Goal: Transaction & Acquisition: Book appointment/travel/reservation

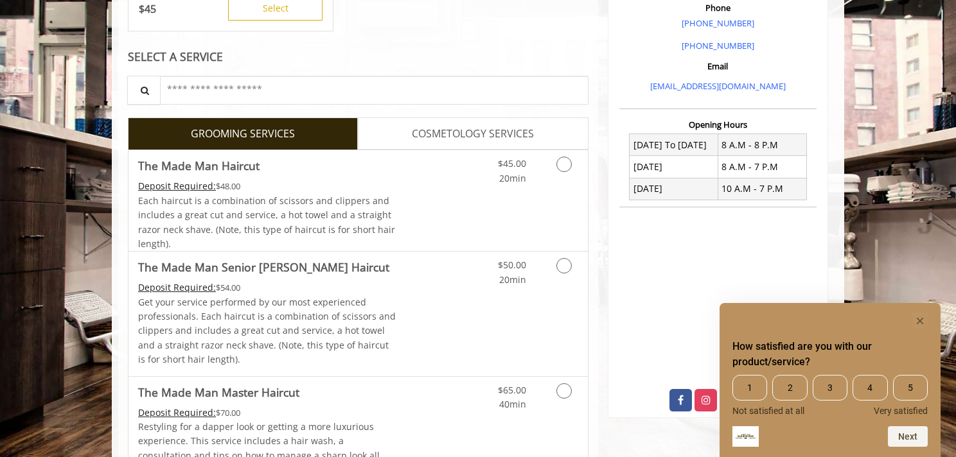
scroll to position [385, 0]
click at [562, 159] on icon "Grooming services" at bounding box center [563, 163] width 15 height 15
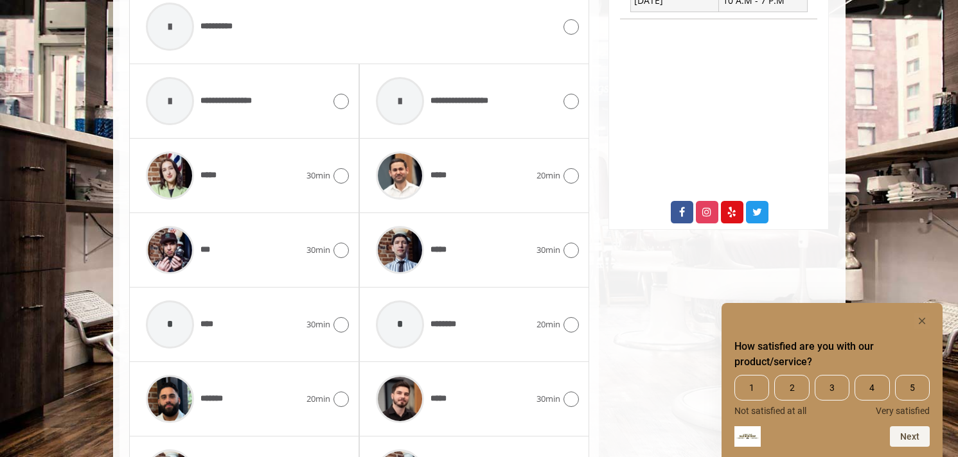
scroll to position [576, 0]
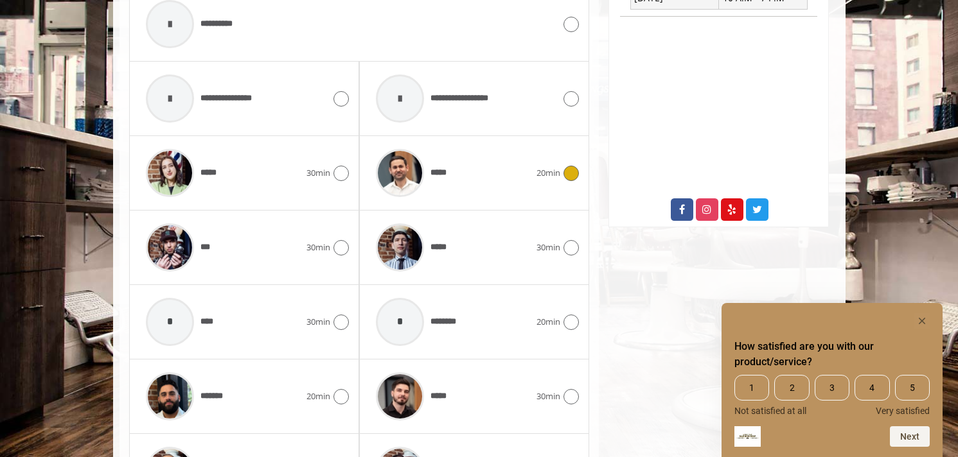
click at [571, 180] on icon at bounding box center [570, 173] width 15 height 15
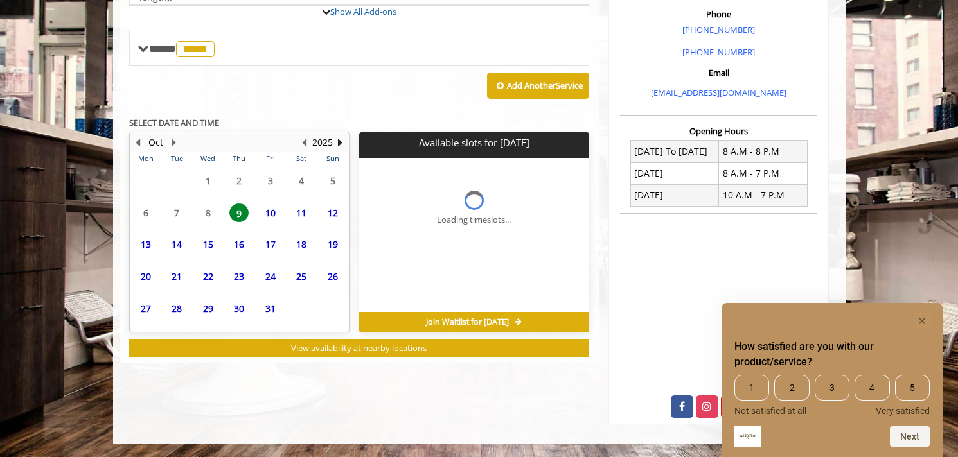
scroll to position [436, 0]
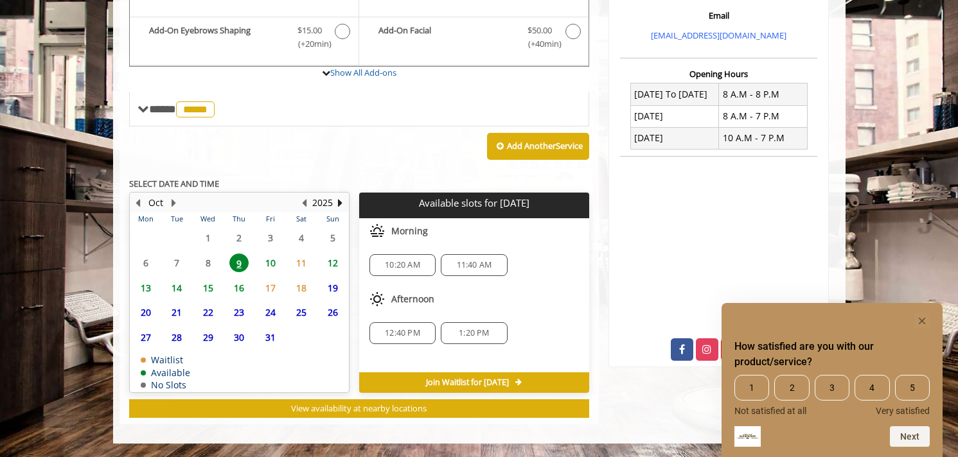
click at [335, 264] on span "12" at bounding box center [332, 263] width 19 height 19
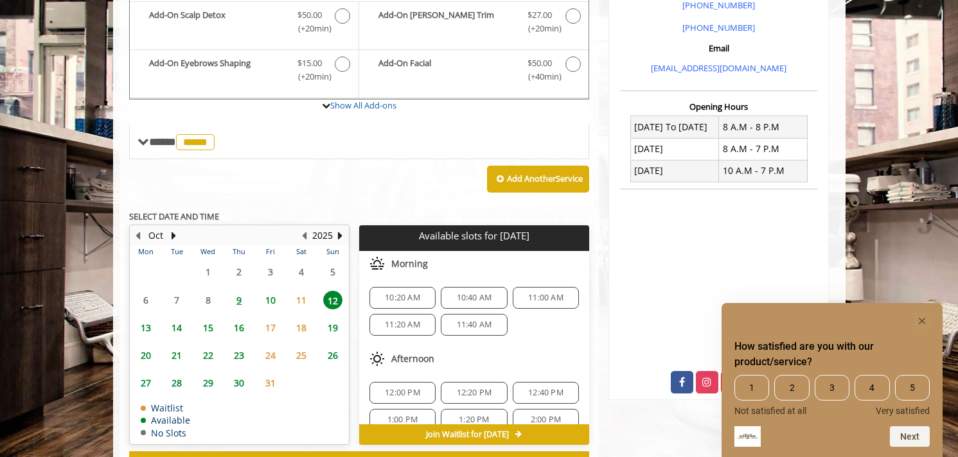
scroll to position [384, 0]
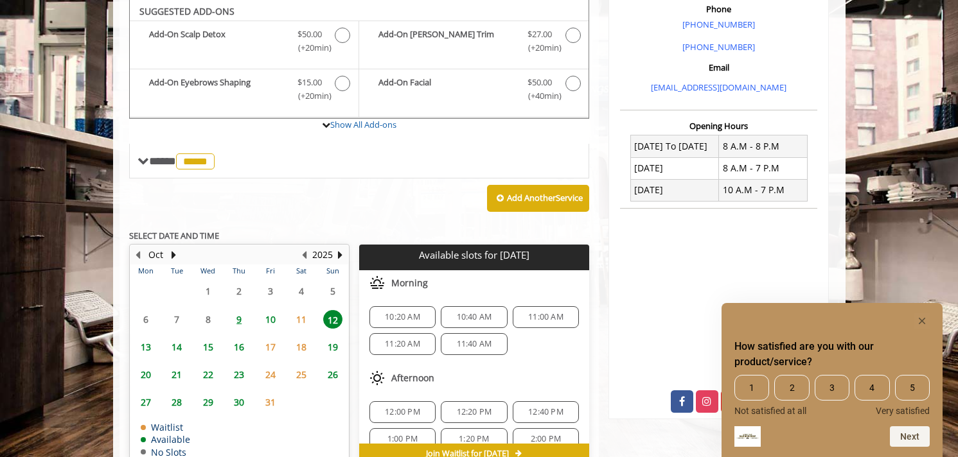
click at [536, 320] on span "11:00 AM" at bounding box center [545, 317] width 35 height 10
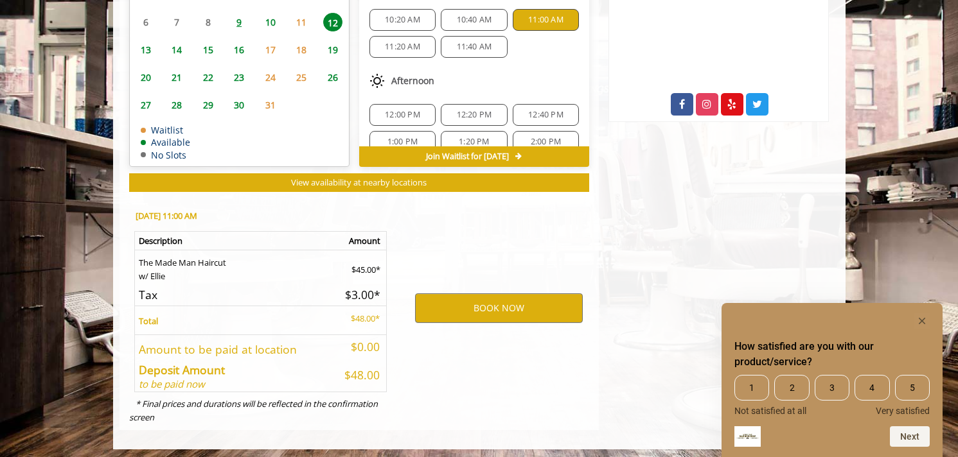
scroll to position [687, 0]
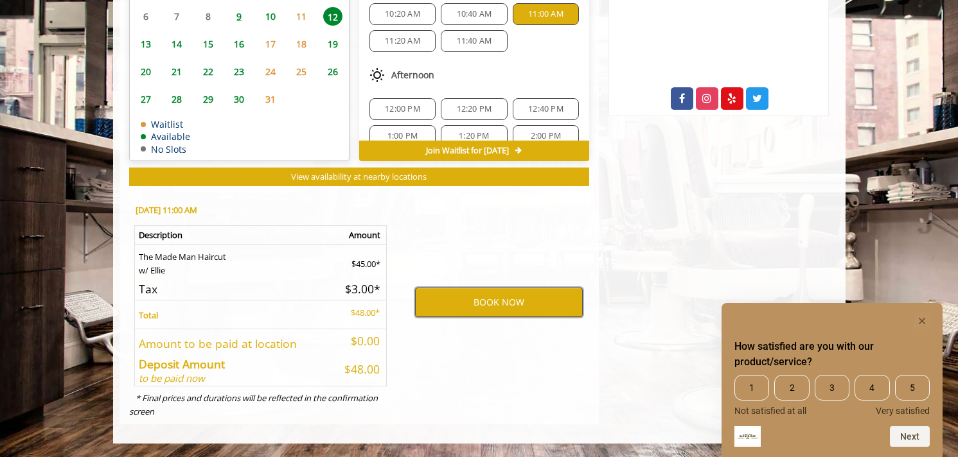
click at [506, 302] on button "BOOK NOW" at bounding box center [499, 303] width 168 height 30
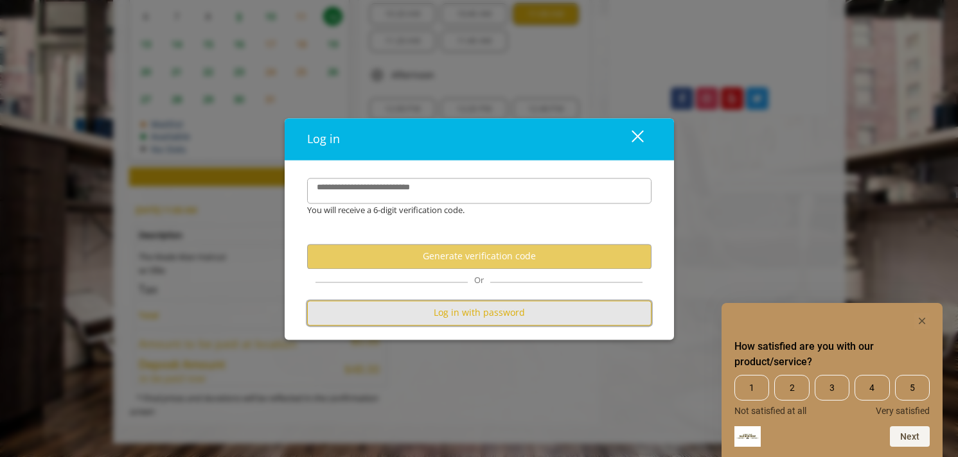
click at [472, 320] on button "Log in with password" at bounding box center [479, 313] width 344 height 25
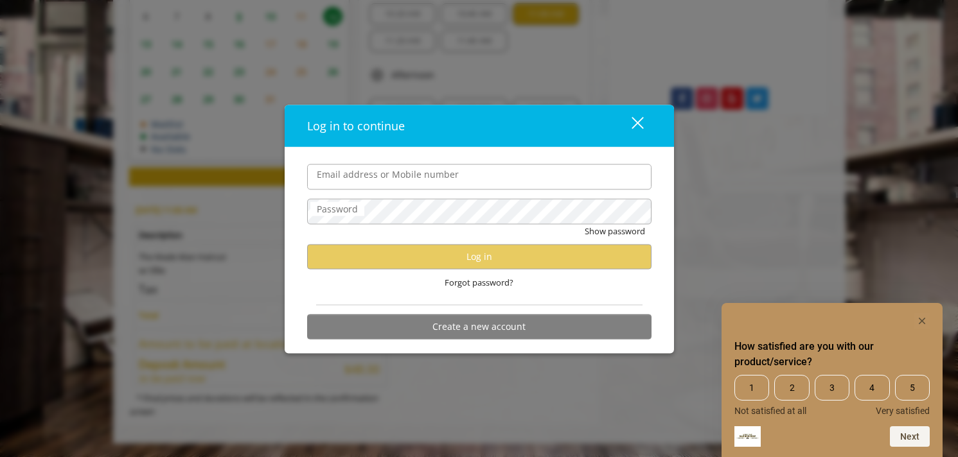
click at [410, 171] on label "Email address or Mobile number" at bounding box center [387, 174] width 155 height 14
click at [410, 171] on input "Email address or Mobile number" at bounding box center [479, 177] width 344 height 26
type input "**********"
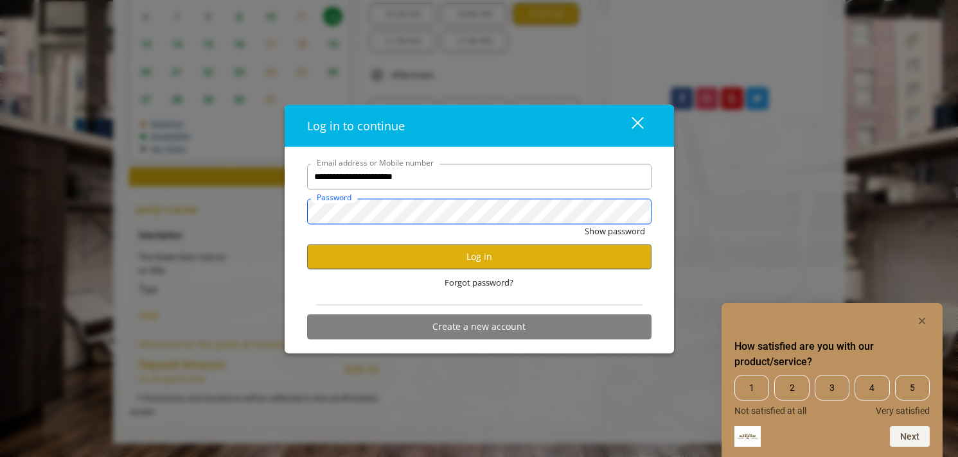
click at [585, 224] on button "Show password" at bounding box center [615, 230] width 60 height 13
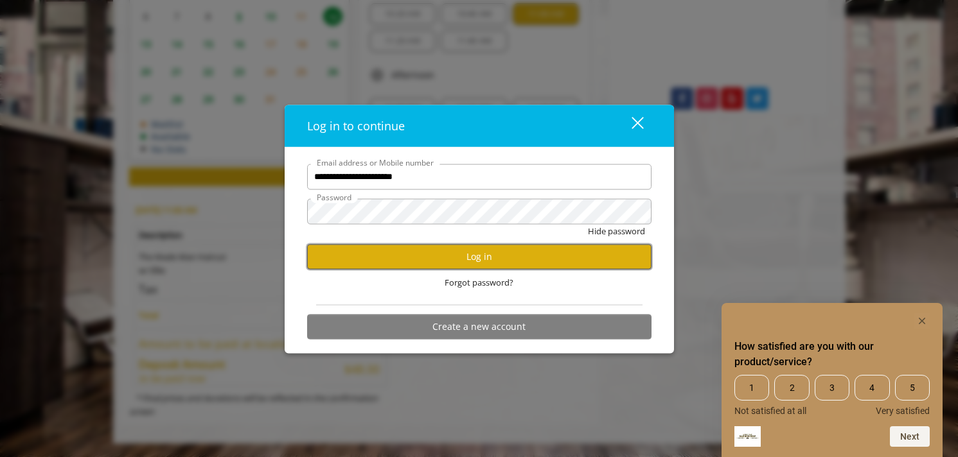
click at [475, 263] on button "Log in" at bounding box center [479, 256] width 344 height 25
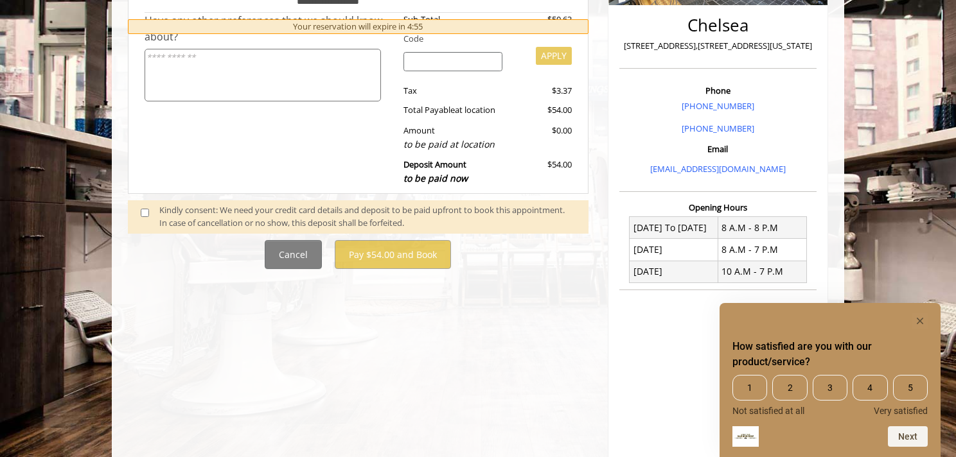
scroll to position [378, 0]
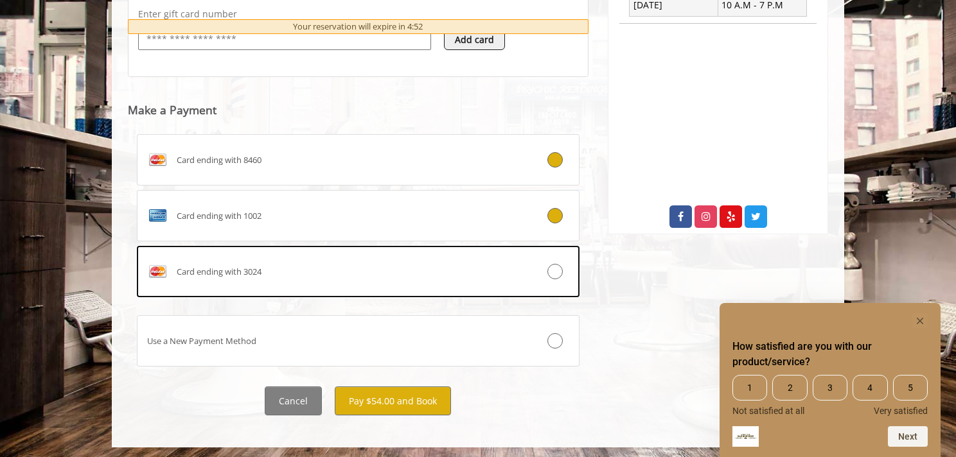
click at [552, 215] on icon at bounding box center [554, 215] width 15 height 15
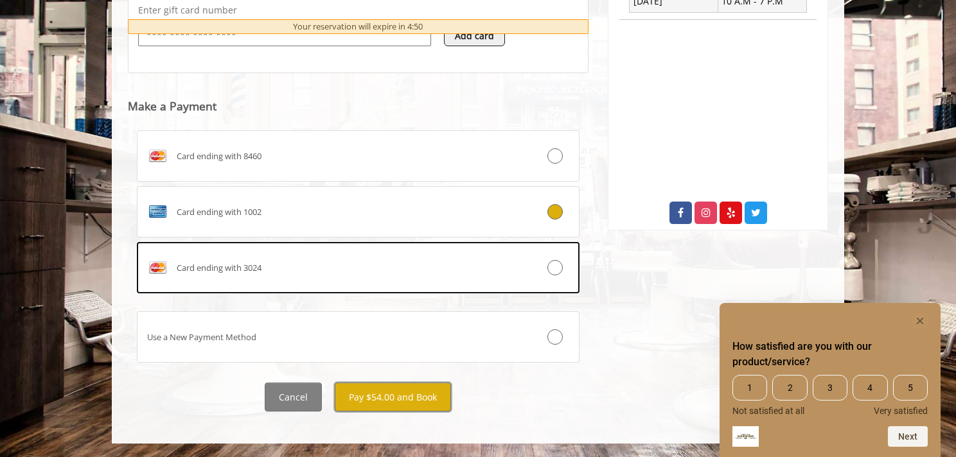
click at [404, 396] on button "Pay $54.00 and Book" at bounding box center [393, 397] width 116 height 29
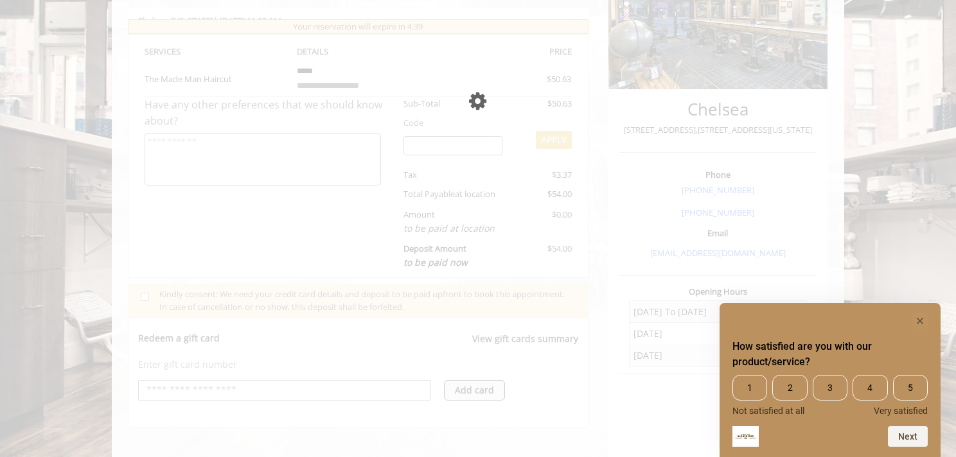
scroll to position [64, 0]
